Goal: Navigation & Orientation: Find specific page/section

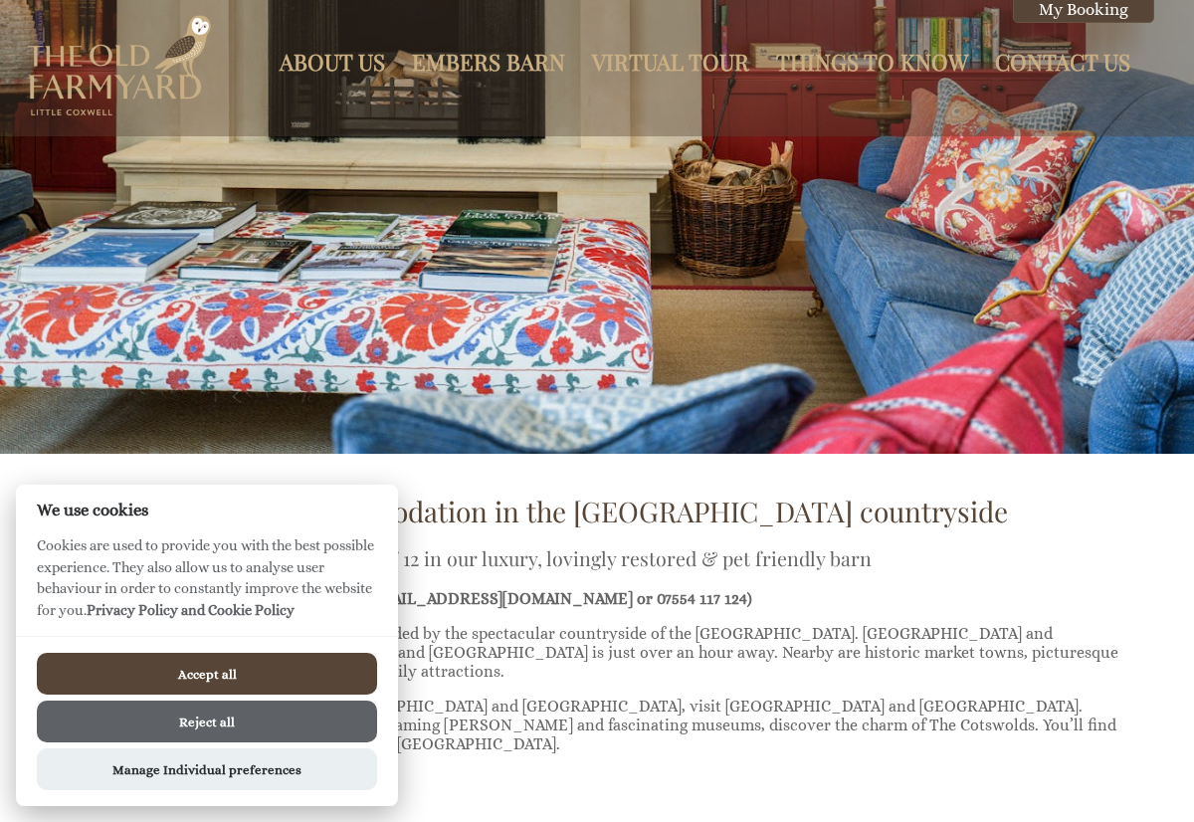
click at [215, 675] on button "Accept all" at bounding box center [207, 674] width 340 height 42
checkbox input "true"
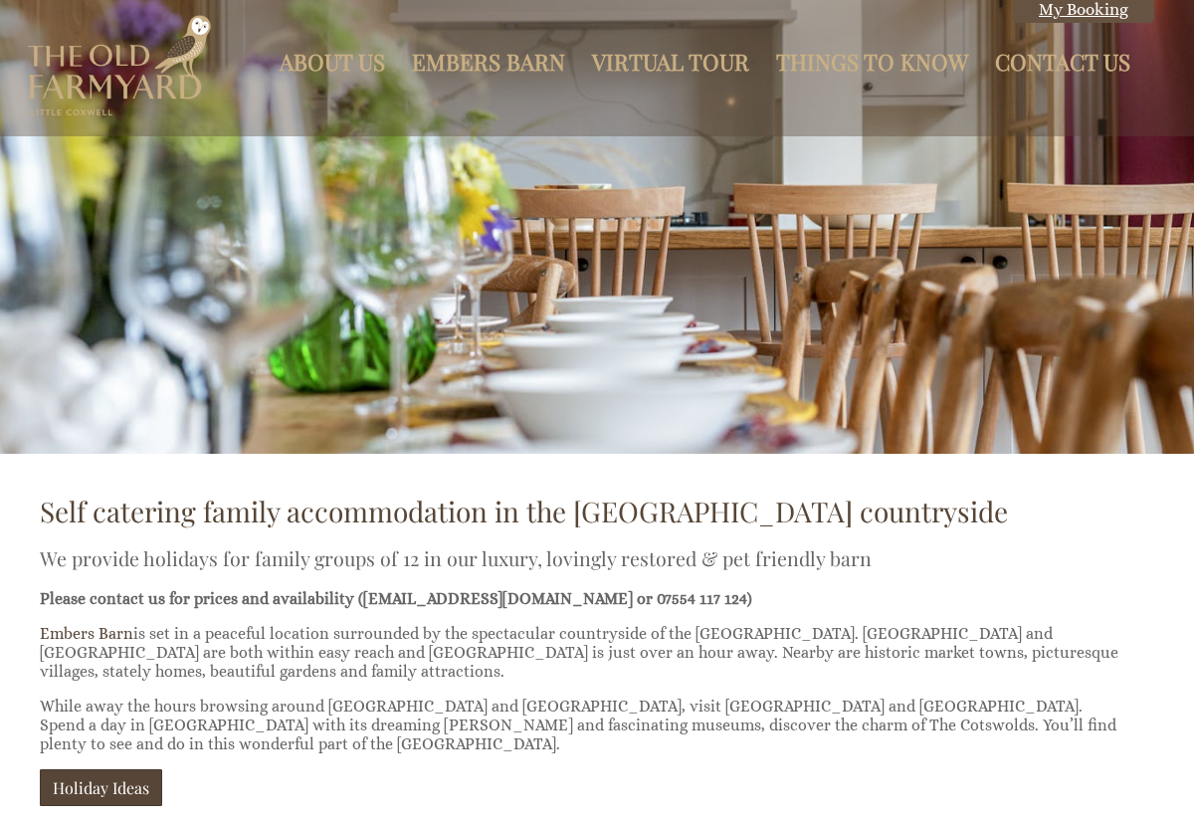
click at [1089, 11] on link "My Booking" at bounding box center [1083, 9] width 141 height 27
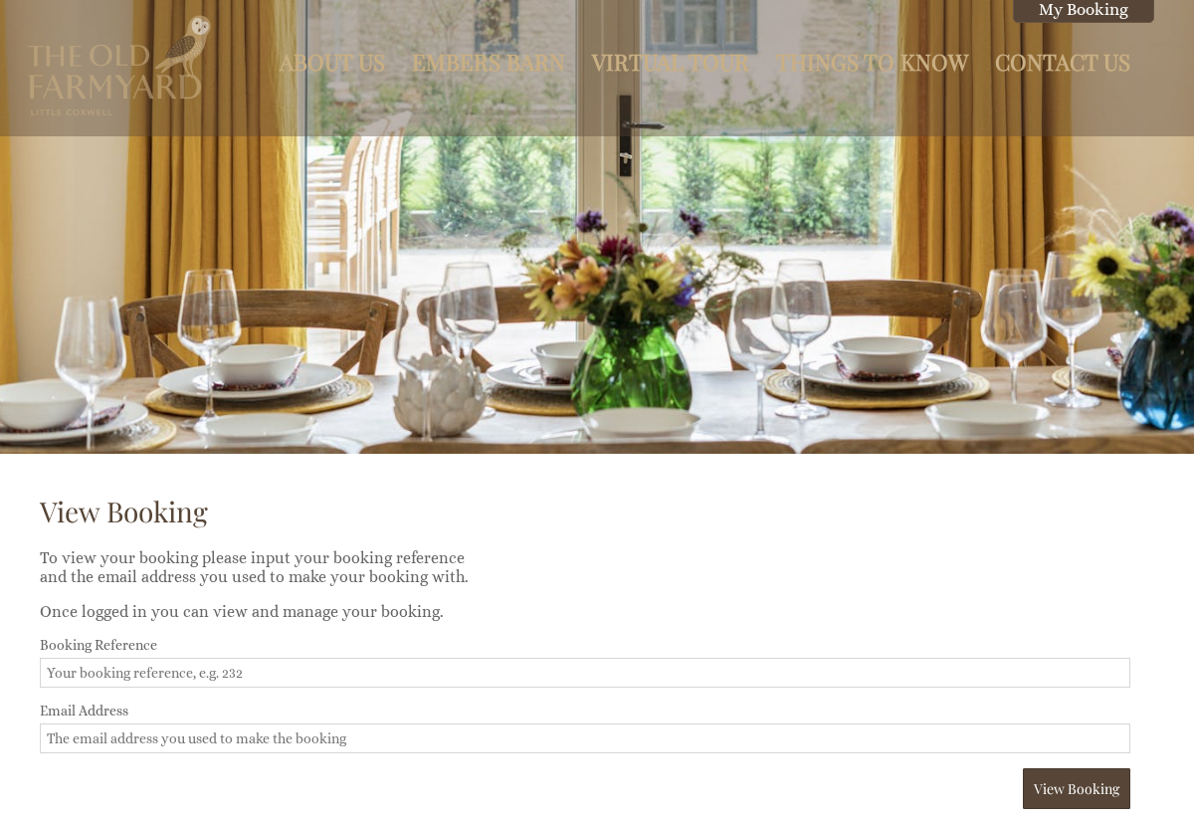
click at [108, 81] on img at bounding box center [120, 65] width 184 height 101
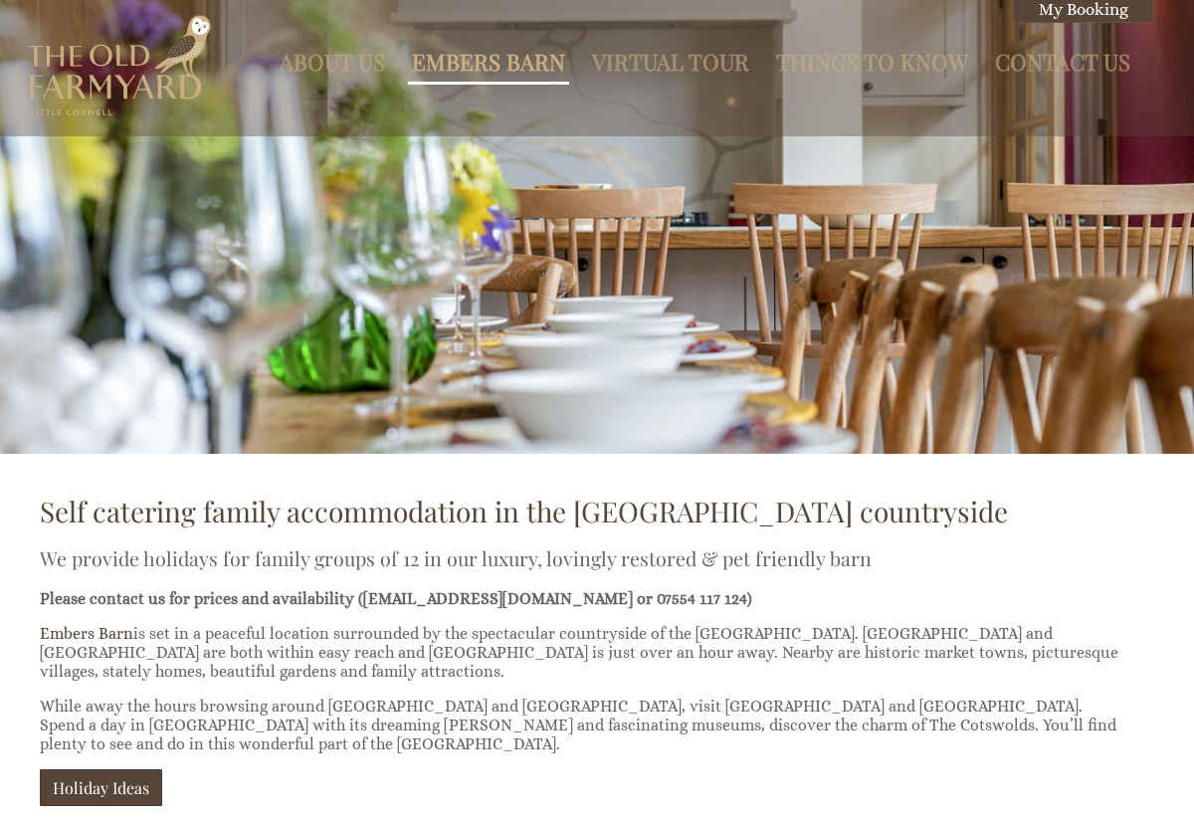
click at [496, 55] on link "Embers Barn" at bounding box center [488, 62] width 153 height 30
